Goal: Register for event/course

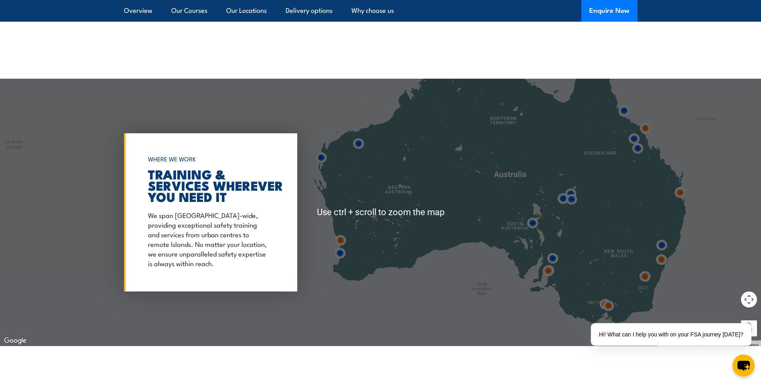
scroll to position [1283, 0]
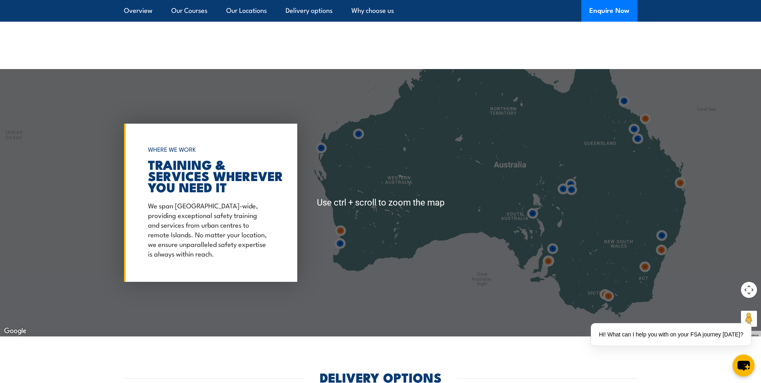
click at [679, 176] on img at bounding box center [680, 182] width 15 height 15
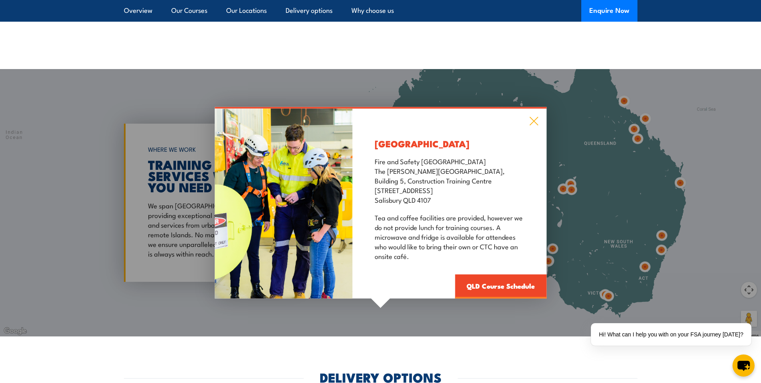
click at [533, 117] on icon at bounding box center [533, 121] width 8 height 8
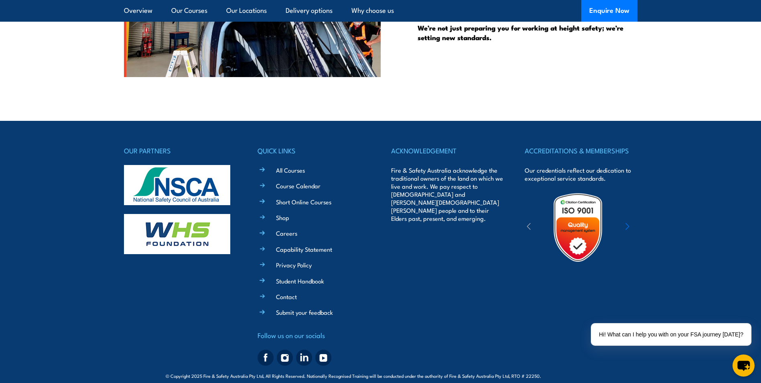
scroll to position [2236, 0]
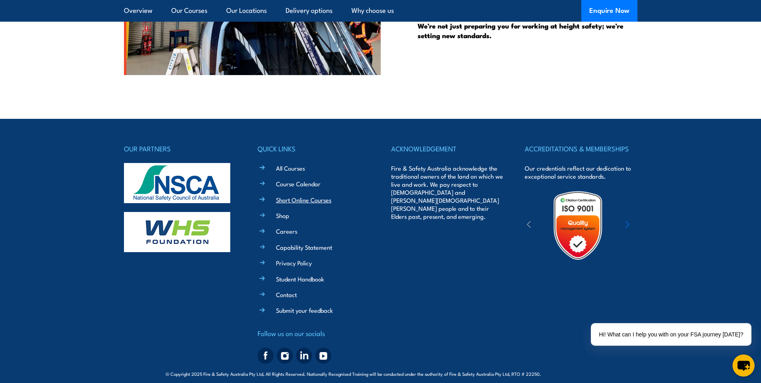
click at [316, 195] on link "Short Online Courses" at bounding box center [303, 199] width 55 height 8
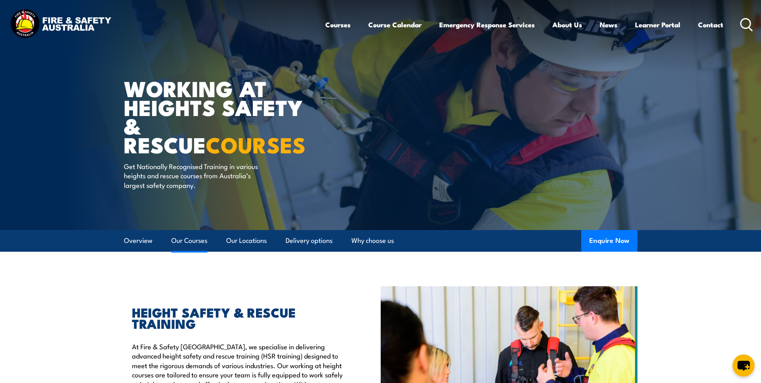
click at [180, 243] on link "Our Courses" at bounding box center [189, 240] width 36 height 21
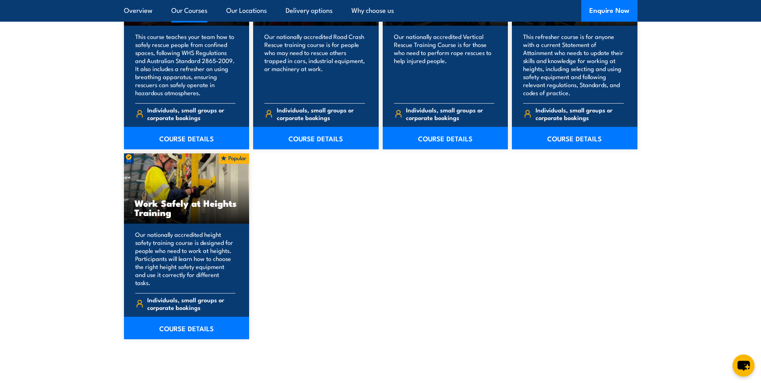
scroll to position [956, 0]
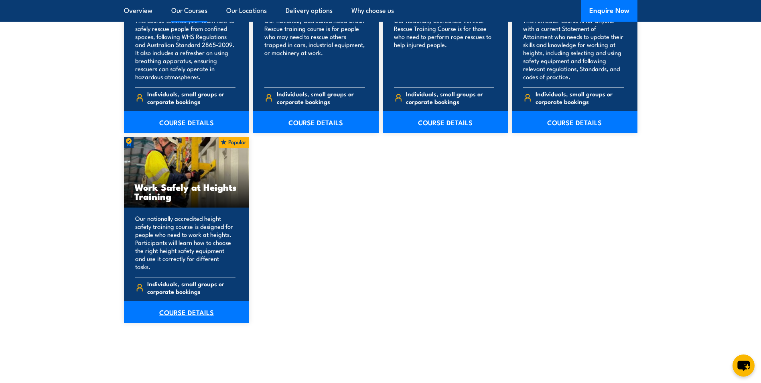
click at [191, 305] on link "COURSE DETAILS" at bounding box center [187, 311] width 126 height 22
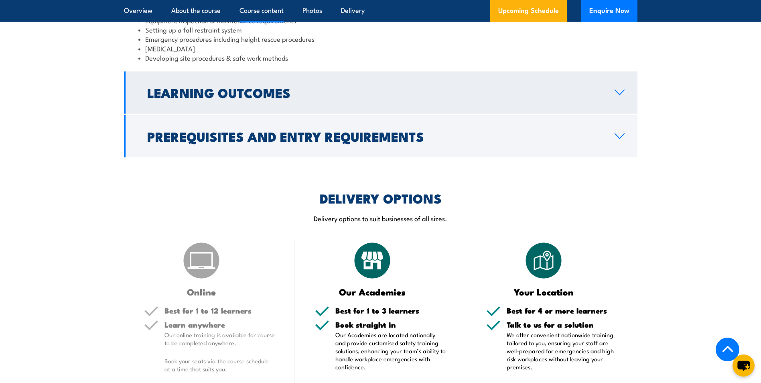
click at [365, 98] on link "Learning Outcomes" at bounding box center [380, 92] width 513 height 42
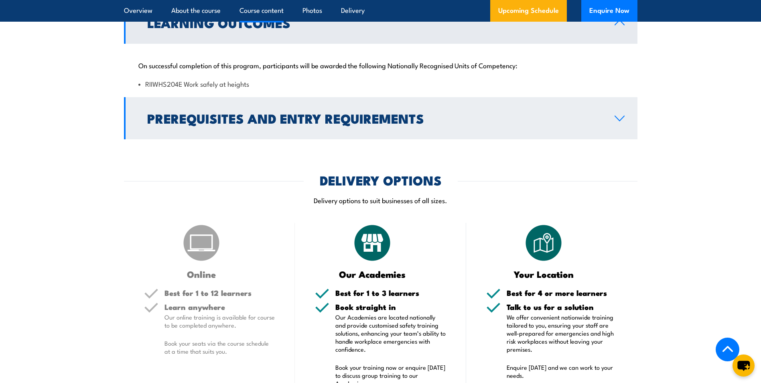
click at [365, 112] on h2 "Prerequisites and Entry Requirements" at bounding box center [374, 117] width 454 height 11
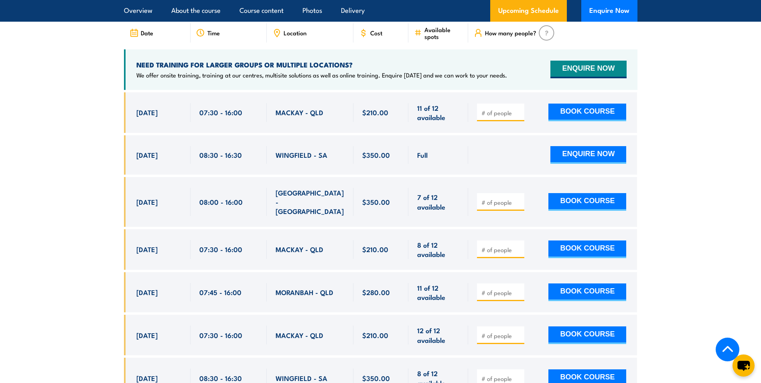
scroll to position [1119, 0]
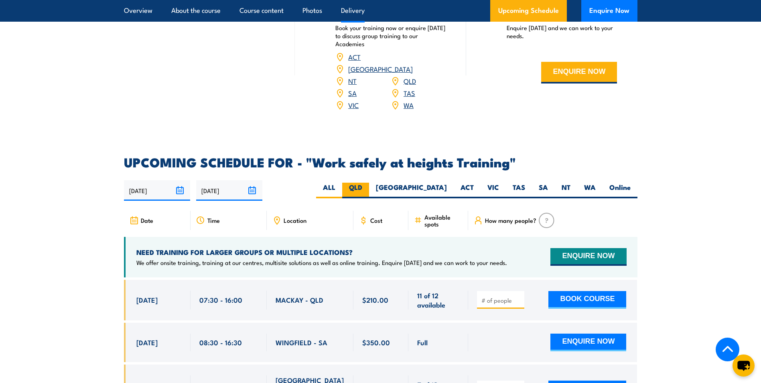
click at [369, 182] on label "QLD" at bounding box center [355, 190] width 27 height 16
click at [367, 182] on input "QLD" at bounding box center [364, 184] width 5 height 5
radio input "true"
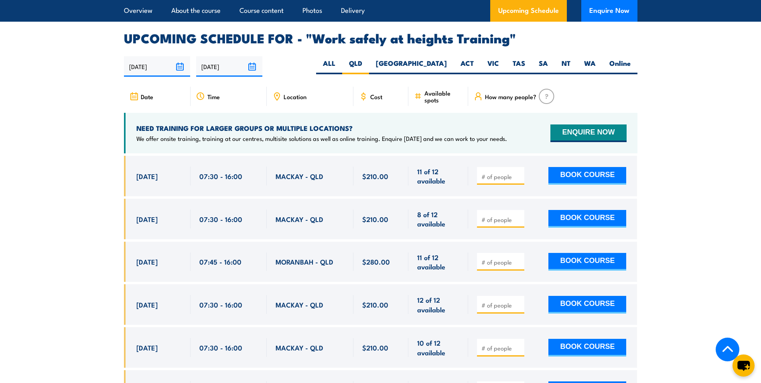
scroll to position [1249, 0]
